Goal: Task Accomplishment & Management: Manage account settings

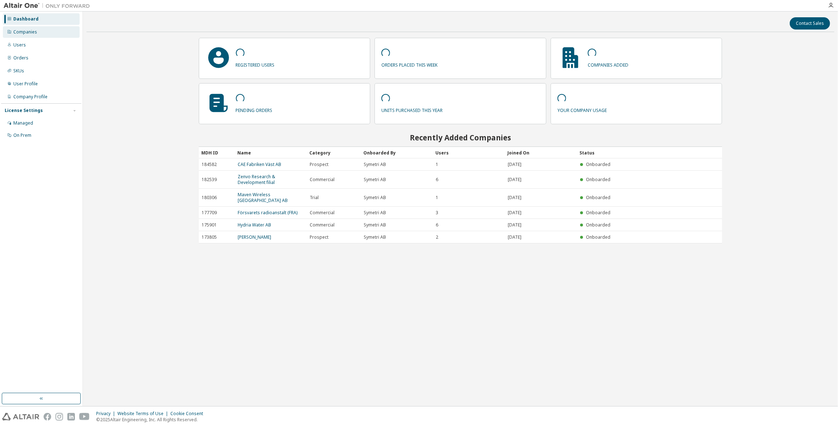
click at [28, 32] on div "Companies" at bounding box center [25, 32] width 24 height 6
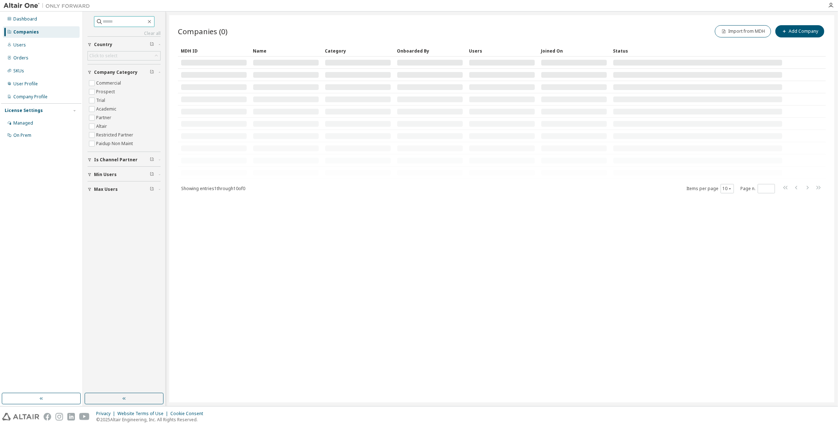
click at [117, 22] on input "text" at bounding box center [124, 21] width 43 height 7
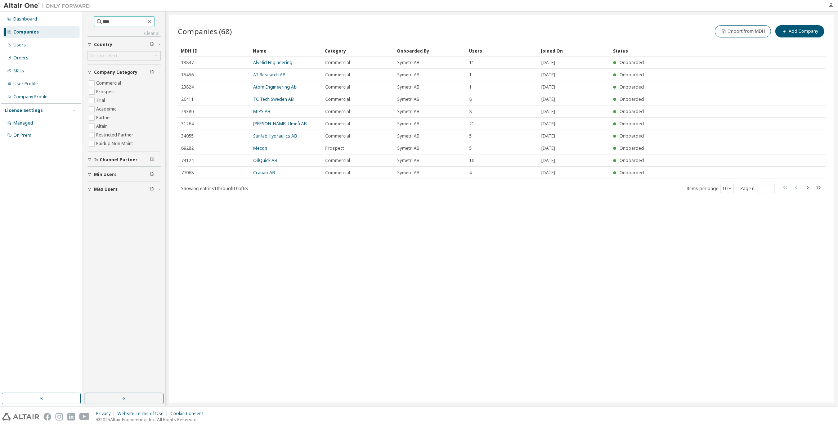
type input "****"
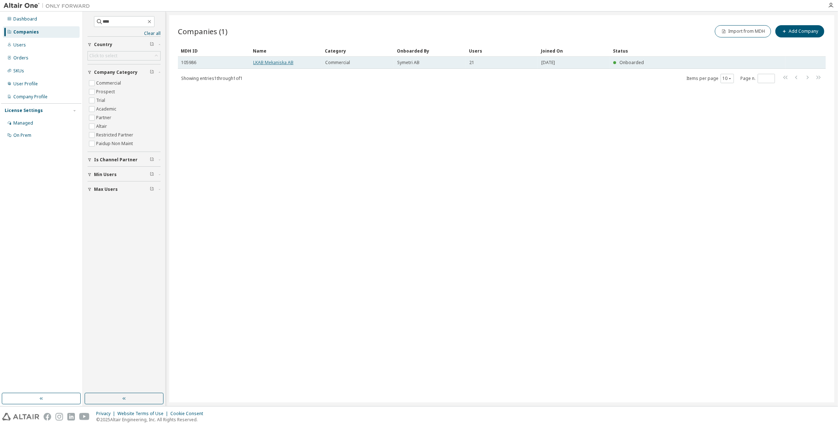
click at [271, 61] on link "LKAB Mekaniska AB" at bounding box center [273, 62] width 40 height 6
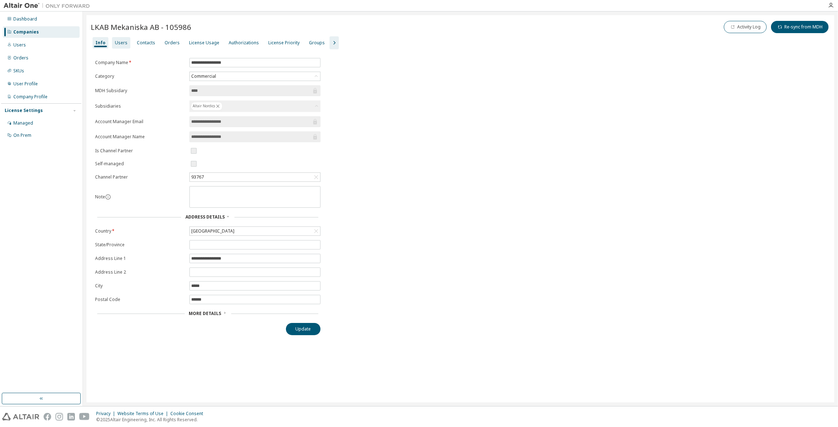
click at [112, 43] on div "Users" at bounding box center [121, 43] width 18 height 12
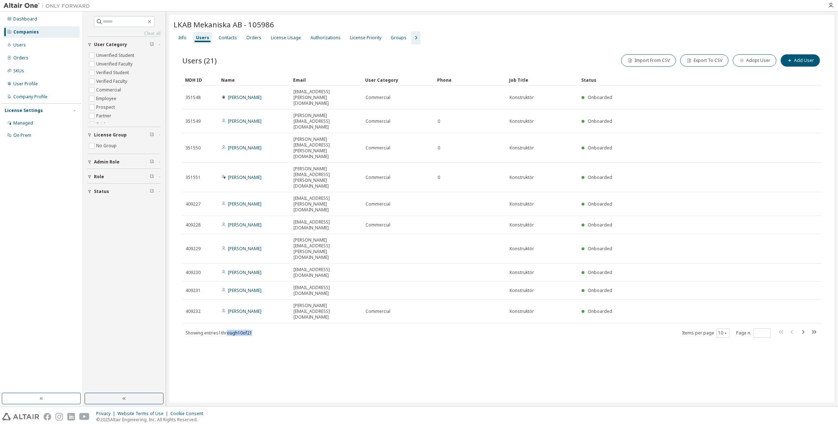
drag, startPoint x: 227, startPoint y: 217, endPoint x: 280, endPoint y: 218, distance: 53.3
click at [280, 328] on div "Showing entries 1 through 10 of 21 Items per page 10 Page n. *" at bounding box center [501, 333] width 639 height 10
click at [803, 330] on icon "button" at bounding box center [803, 332] width 2 height 4
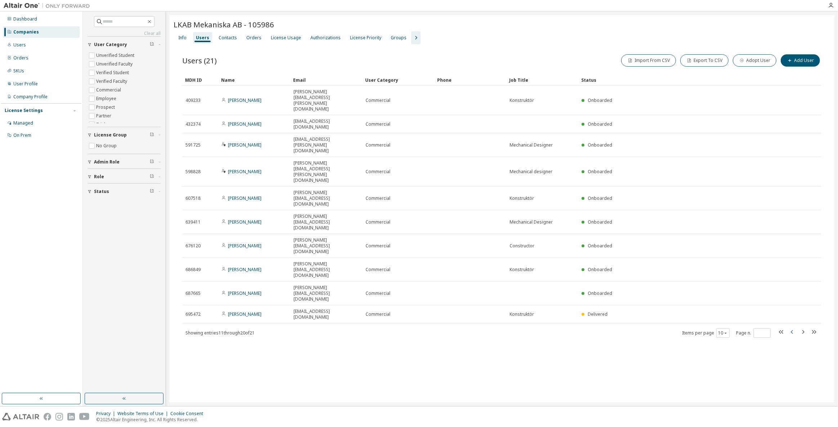
click at [792, 328] on icon "button" at bounding box center [792, 332] width 9 height 9
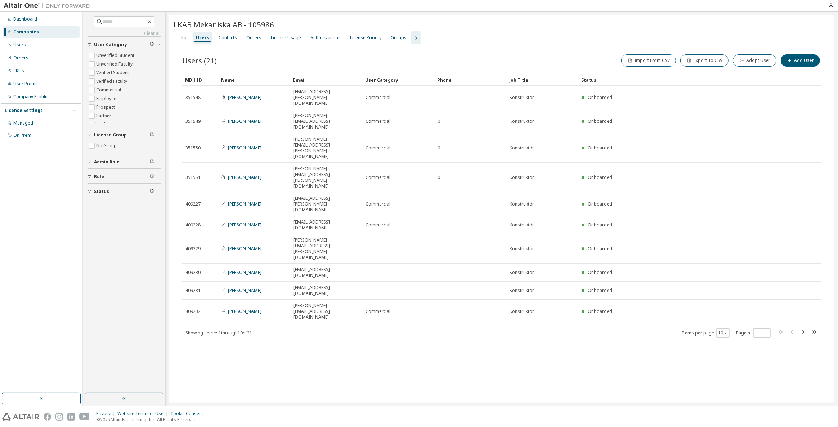
click at [353, 275] on div "LKAB Mekaniska AB - 105986 Clear Load Save Save As Field Operator Value Select …" at bounding box center [501, 208] width 665 height 387
click at [805, 328] on icon "button" at bounding box center [802, 332] width 9 height 9
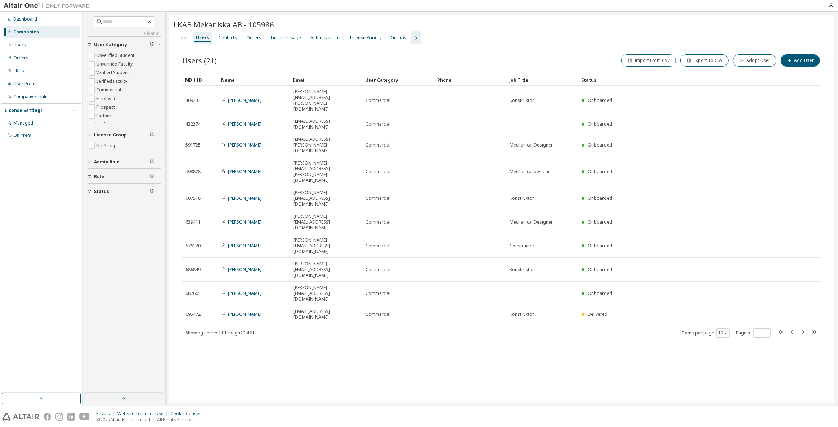
click at [803, 330] on icon "button" at bounding box center [803, 332] width 2 height 4
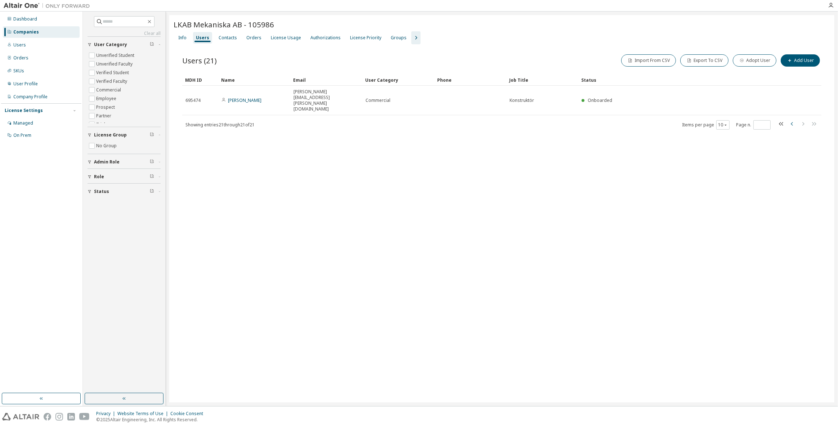
click at [792, 120] on icon "button" at bounding box center [792, 124] width 9 height 9
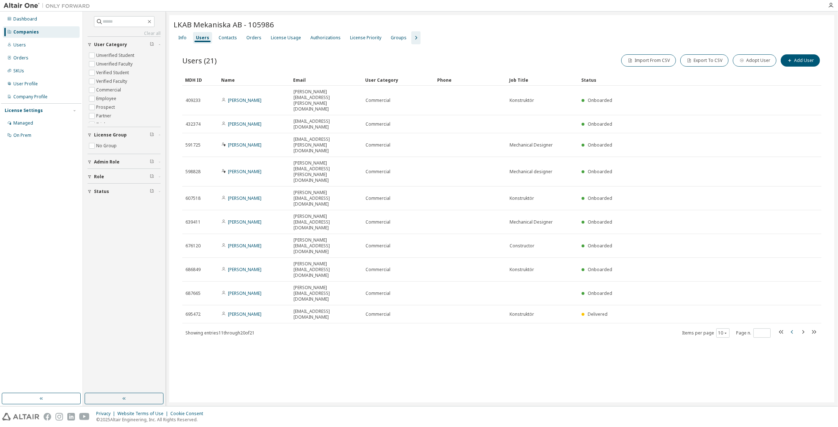
click at [791, 330] on icon "button" at bounding box center [792, 332] width 2 height 4
type input "*"
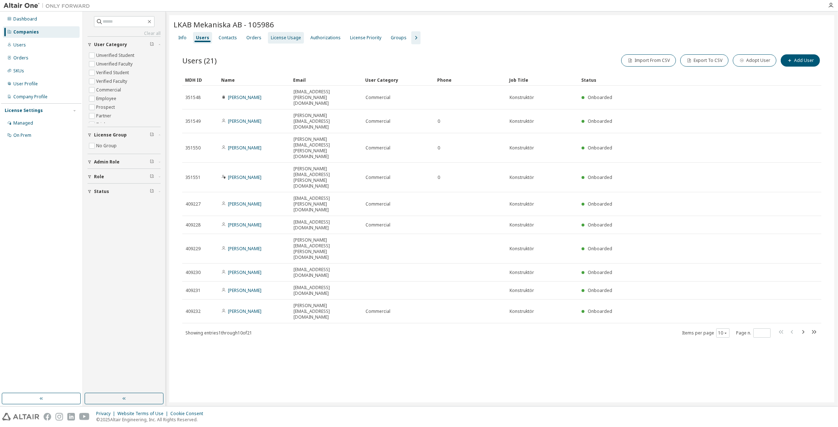
click at [280, 41] on div "License Usage" at bounding box center [286, 38] width 36 height 12
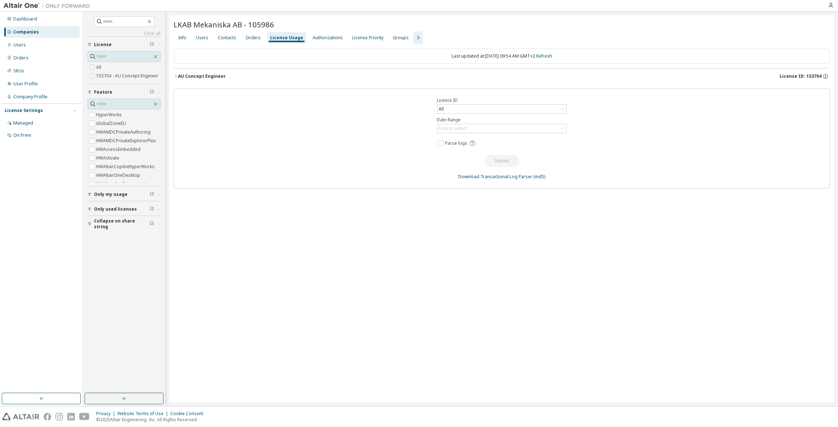
click at [195, 78] on div "AU Concept Engineer" at bounding box center [202, 76] width 48 height 6
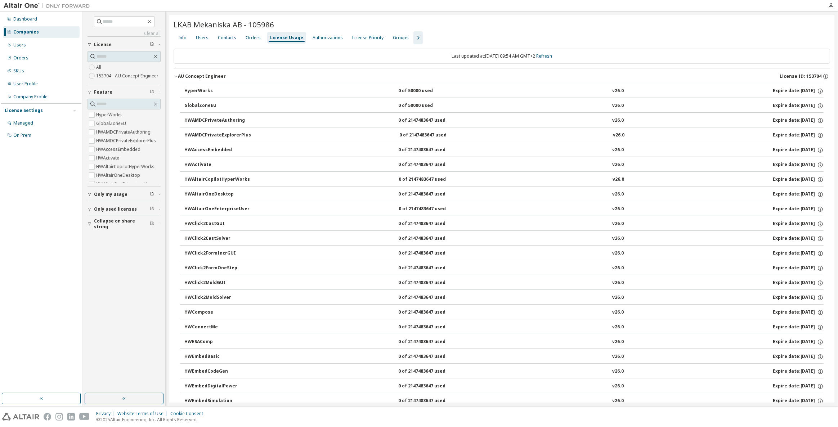
click at [414, 37] on icon "button" at bounding box center [418, 37] width 9 height 9
click at [200, 36] on div "Users" at bounding box center [202, 38] width 13 height 6
